Goal: Transaction & Acquisition: Purchase product/service

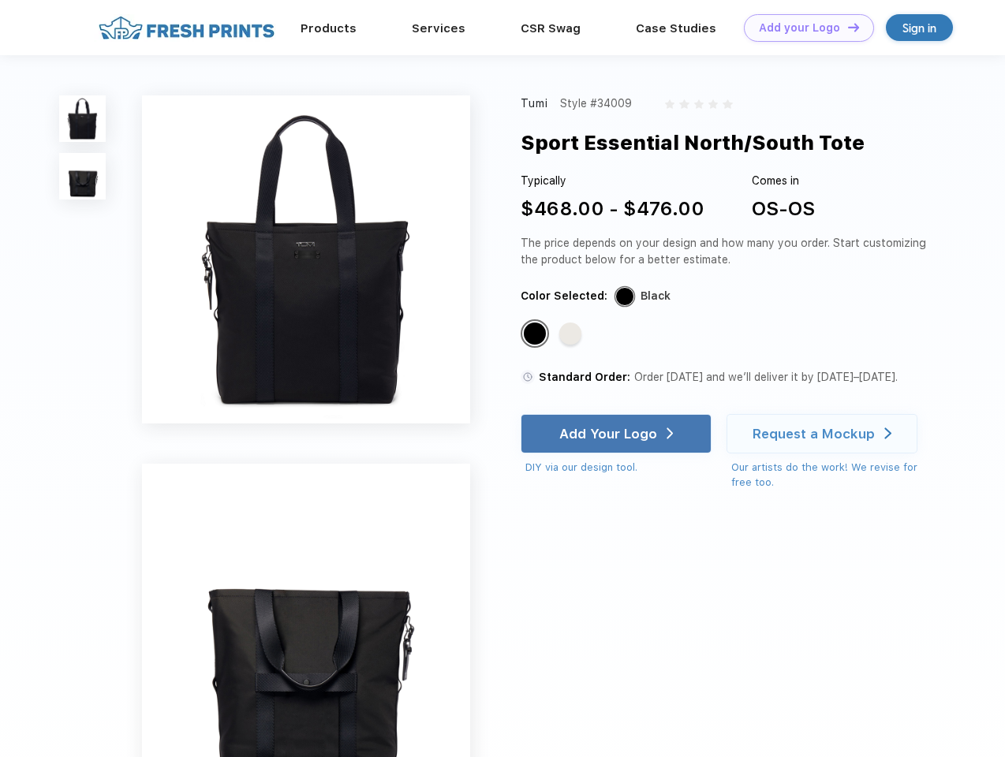
click at [803, 28] on link "Add your Logo Design Tool" at bounding box center [809, 28] width 130 height 28
click at [0, 0] on div "Design Tool" at bounding box center [0, 0] width 0 height 0
click at [847, 27] on link "Add your Logo Design Tool" at bounding box center [809, 28] width 130 height 28
click at [83, 118] on img at bounding box center [82, 118] width 47 height 47
click at [83, 177] on img at bounding box center [82, 176] width 47 height 47
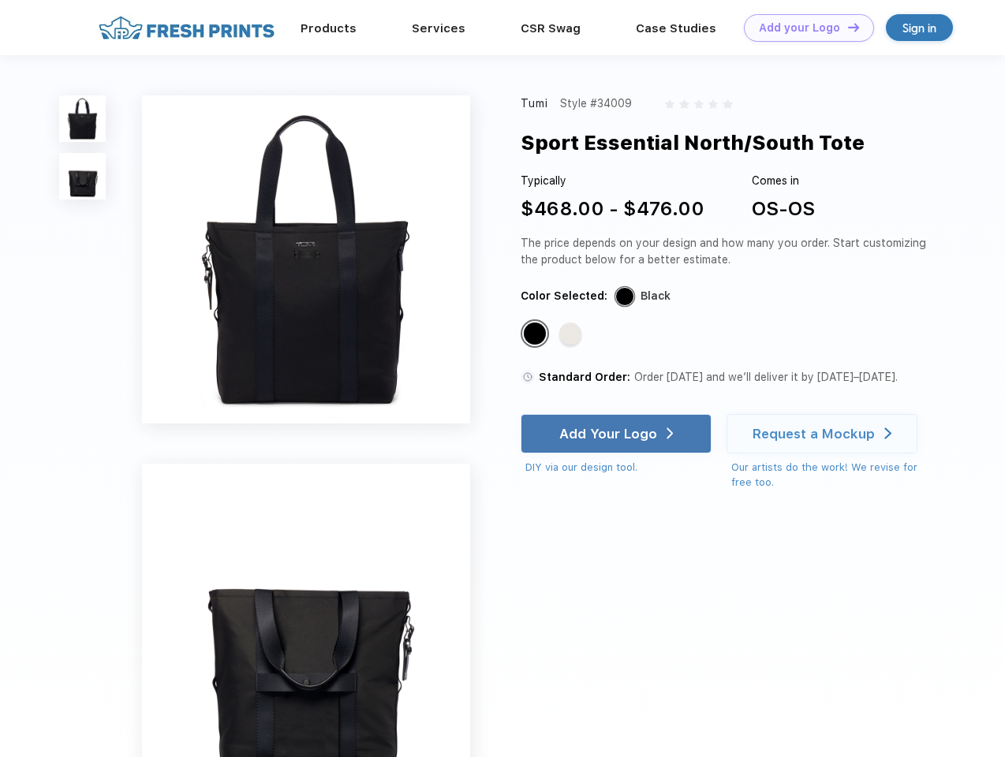
click at [537, 335] on div "Standard Color" at bounding box center [535, 334] width 22 height 22
click at [572, 335] on div "Standard Color" at bounding box center [570, 334] width 22 height 22
click at [618, 434] on div "Add Your Logo" at bounding box center [608, 434] width 98 height 16
click at [825, 434] on div "Request a Mockup" at bounding box center [814, 434] width 122 height 16
